Goal: Find specific page/section: Find specific page/section

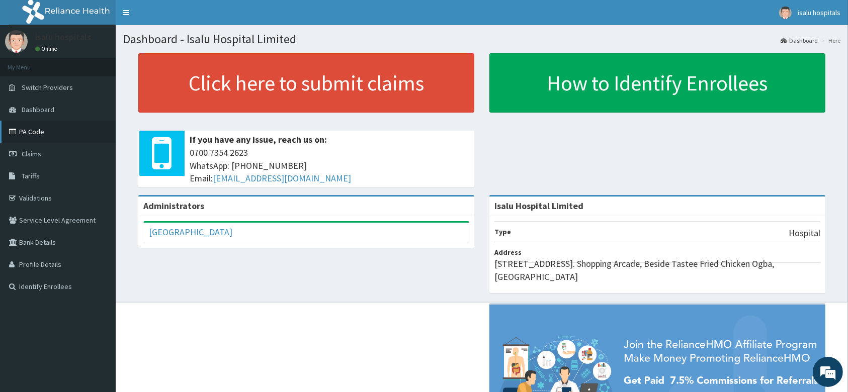
click at [56, 127] on link "PA Code" at bounding box center [58, 132] width 116 height 22
click at [92, 135] on link "PA Code" at bounding box center [58, 132] width 116 height 22
click at [53, 139] on link "PA Code" at bounding box center [58, 132] width 116 height 22
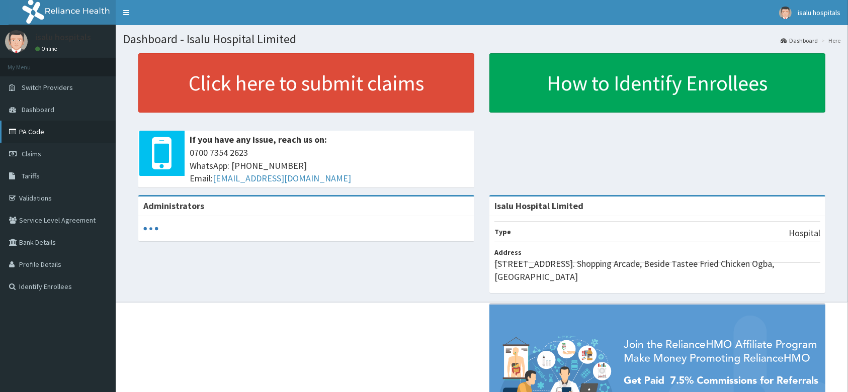
click at [74, 127] on link "PA Code" at bounding box center [58, 132] width 116 height 22
